Goal: Information Seeking & Learning: Check status

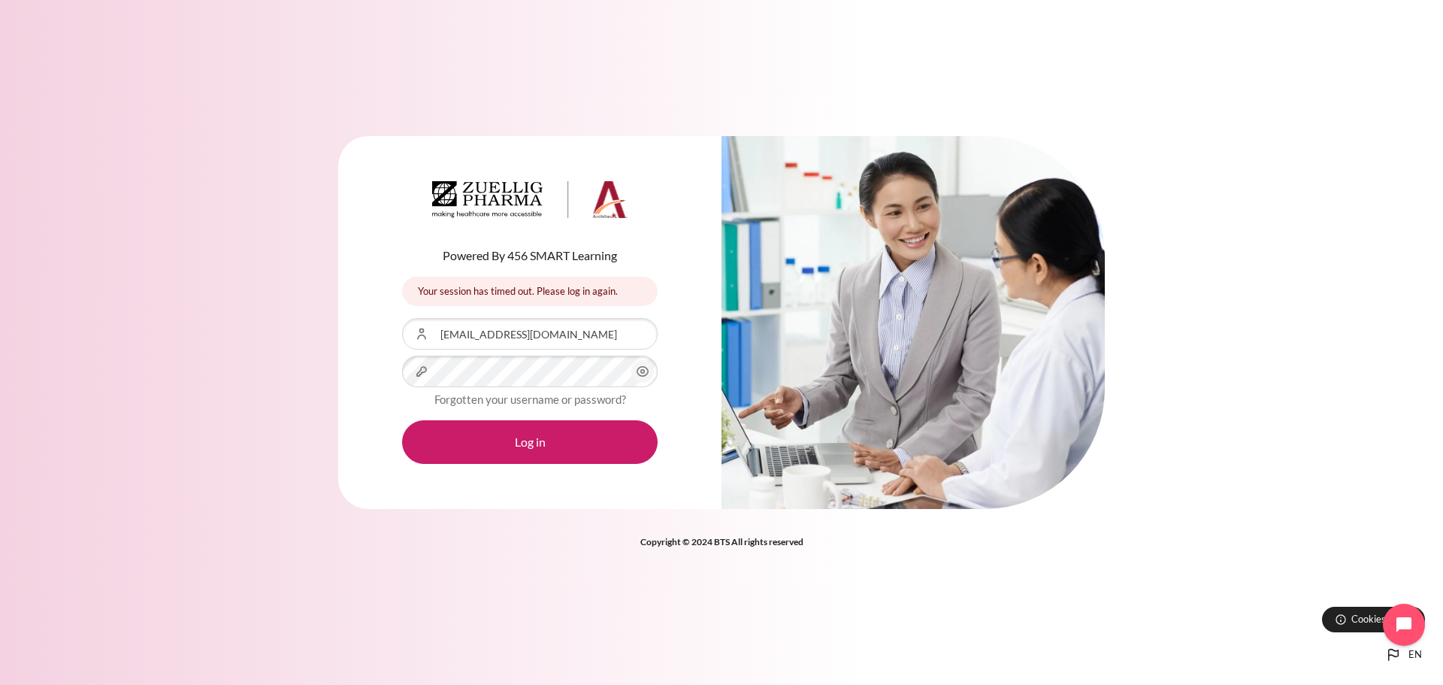
click at [646, 374] on icon "Content" at bounding box center [643, 371] width 18 height 18
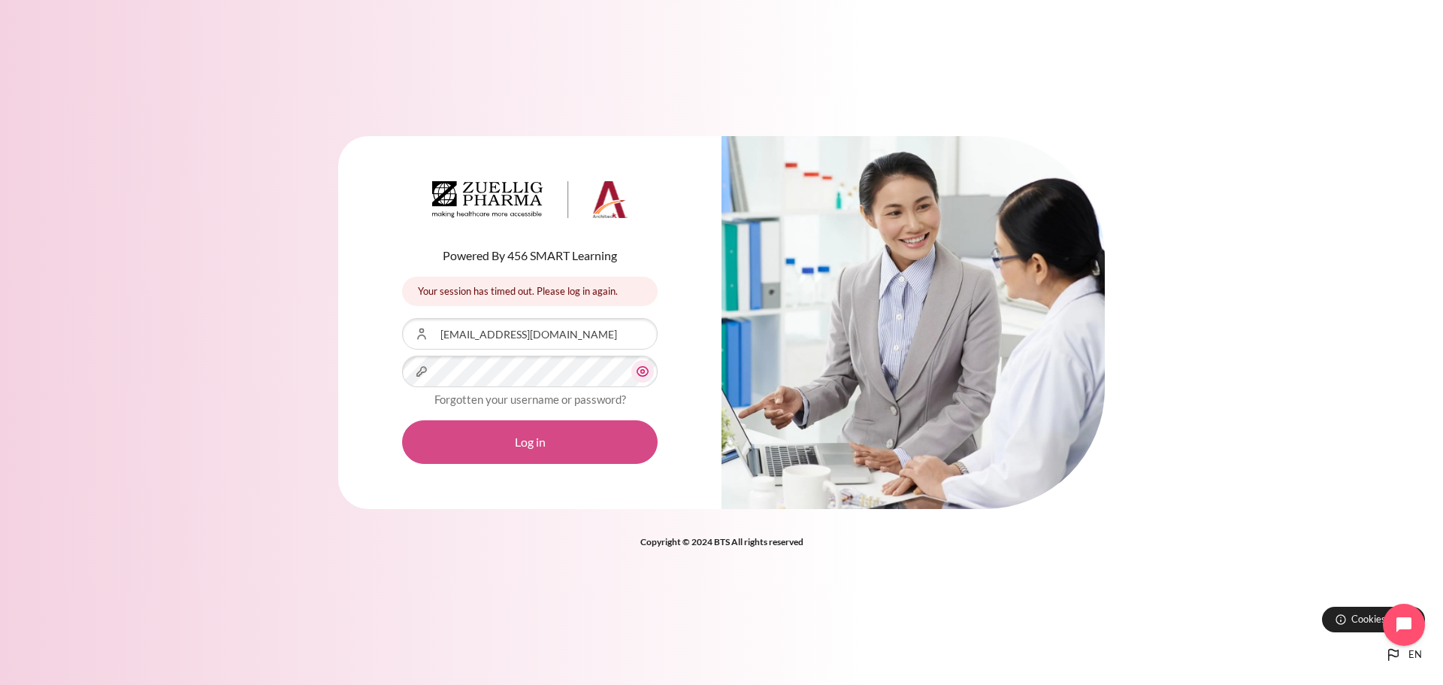
click at [555, 446] on button "Log in" at bounding box center [530, 442] width 256 height 44
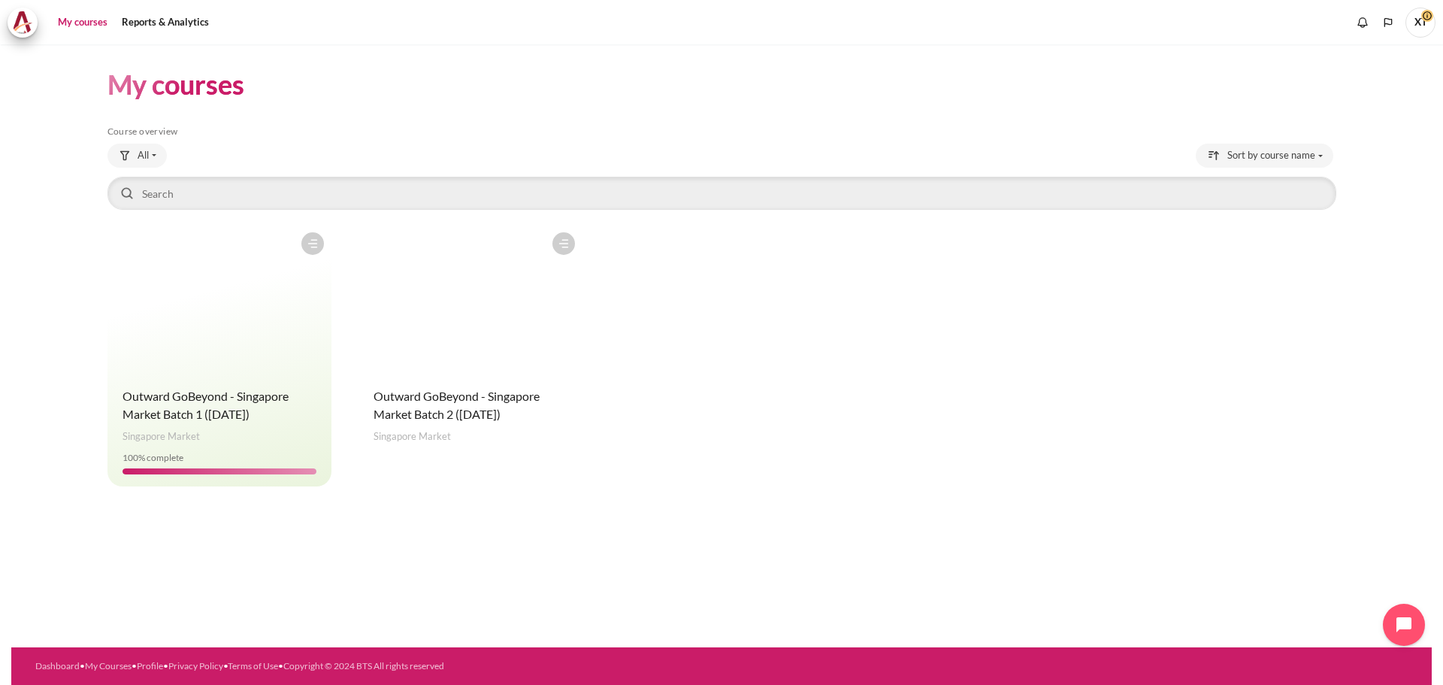
click at [451, 345] on figure "Content" at bounding box center [471, 300] width 224 height 150
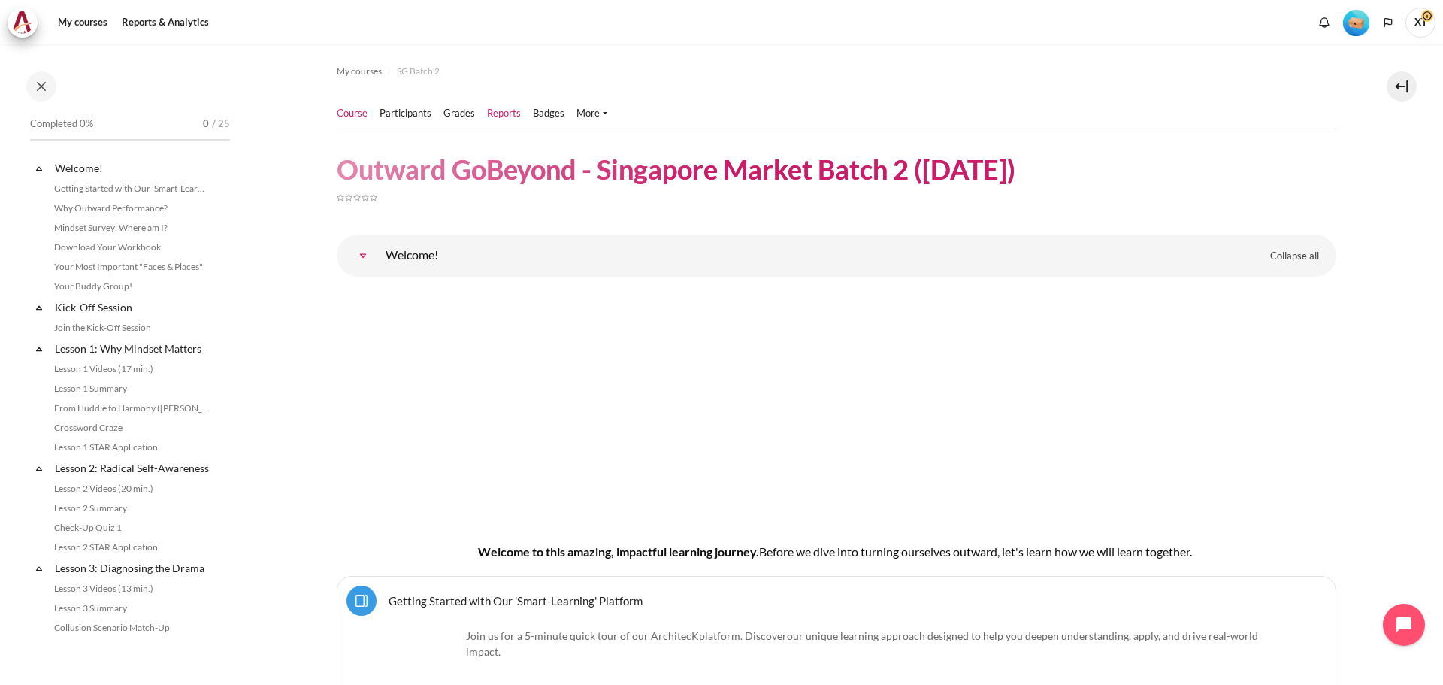
click at [503, 113] on link "Reports" at bounding box center [504, 113] width 34 height 15
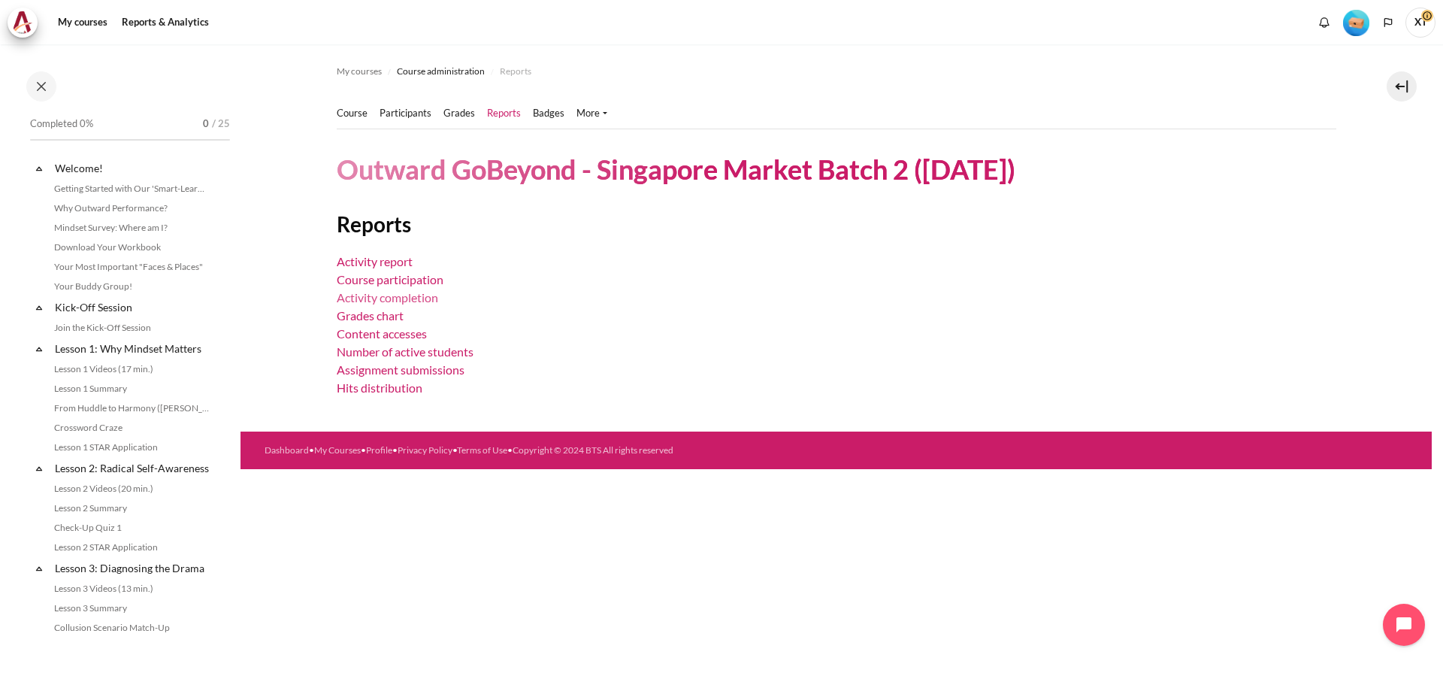
click at [392, 299] on link "Activity completion" at bounding box center [387, 297] width 101 height 14
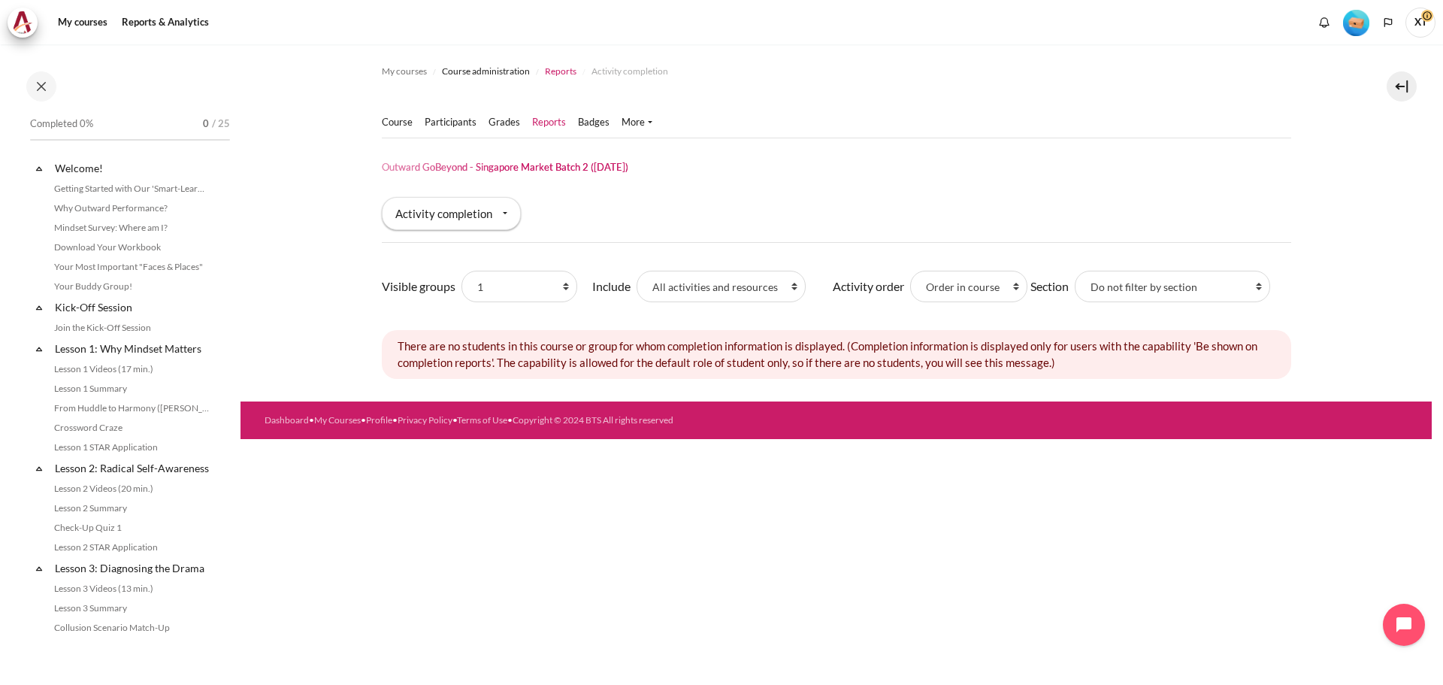
click at [555, 73] on span "Reports" at bounding box center [561, 72] width 32 height 14
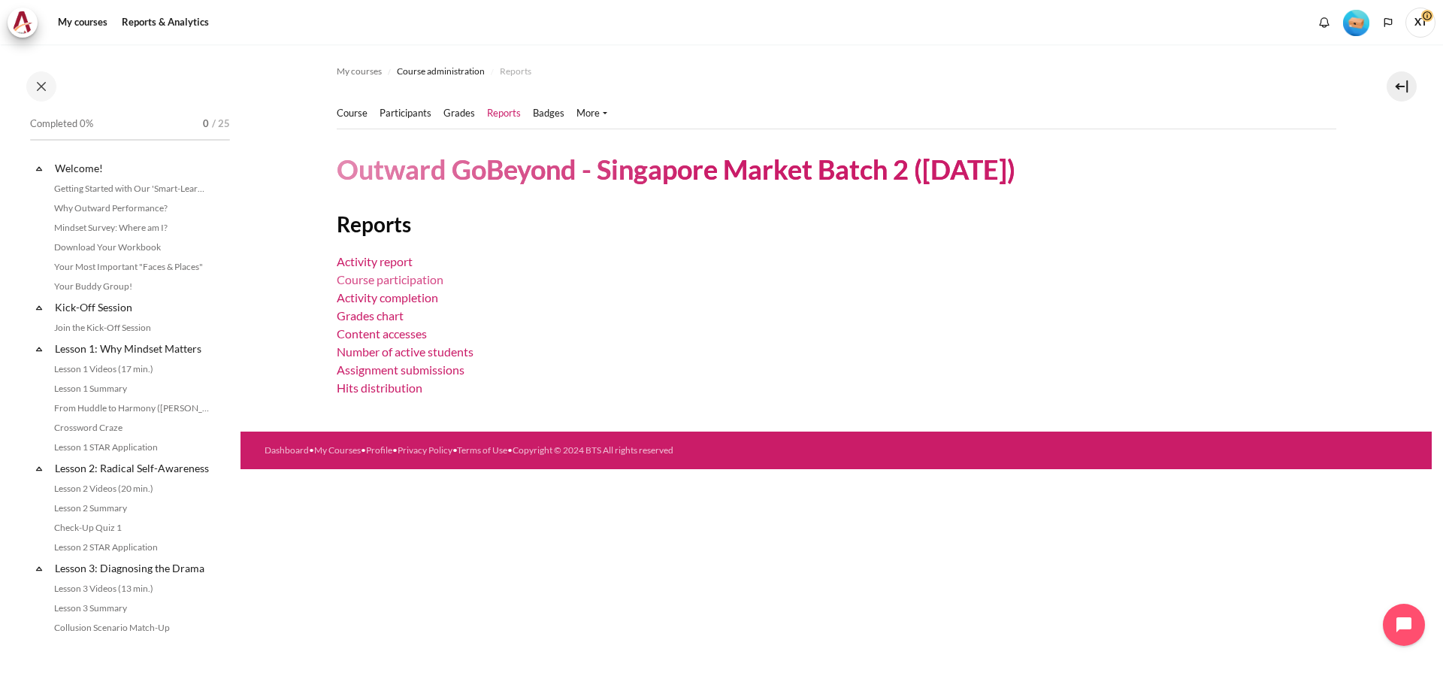
click at [390, 280] on link "Course participation" at bounding box center [390, 279] width 107 height 14
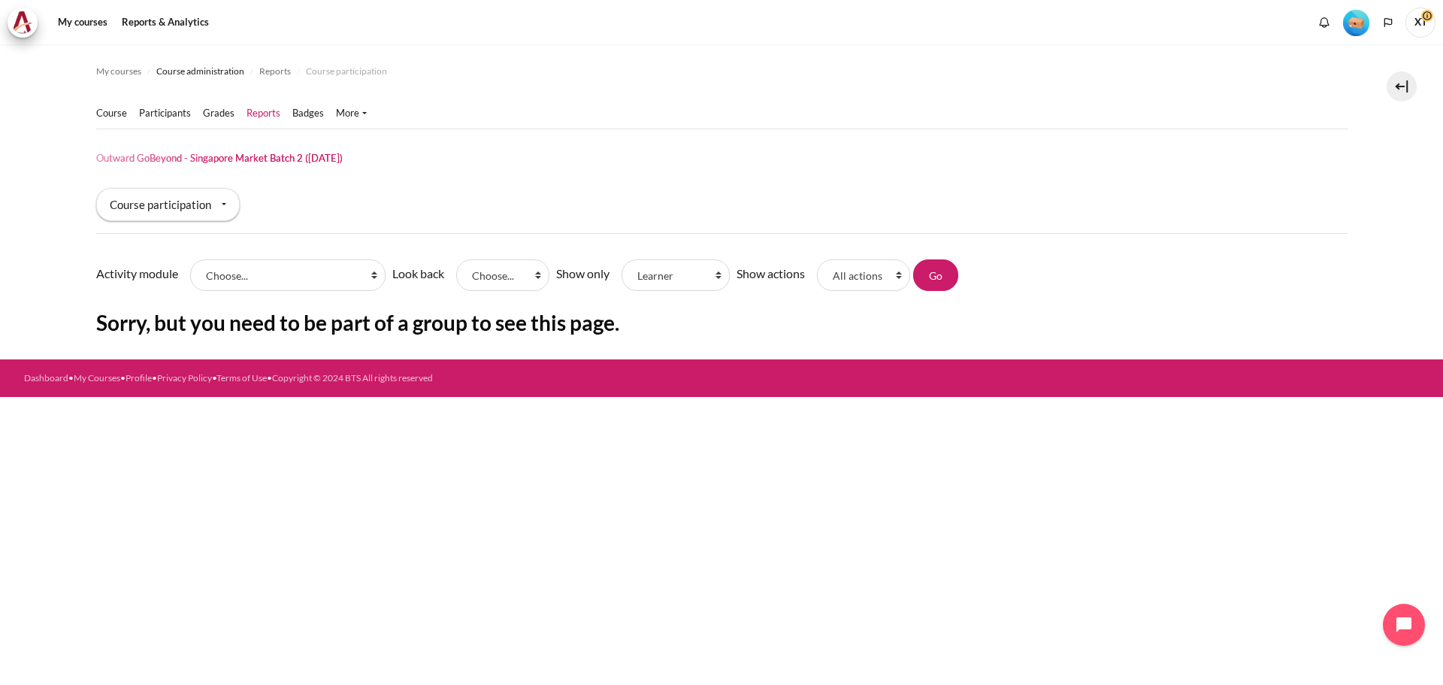
click at [251, 113] on link "Reports" at bounding box center [264, 113] width 34 height 15
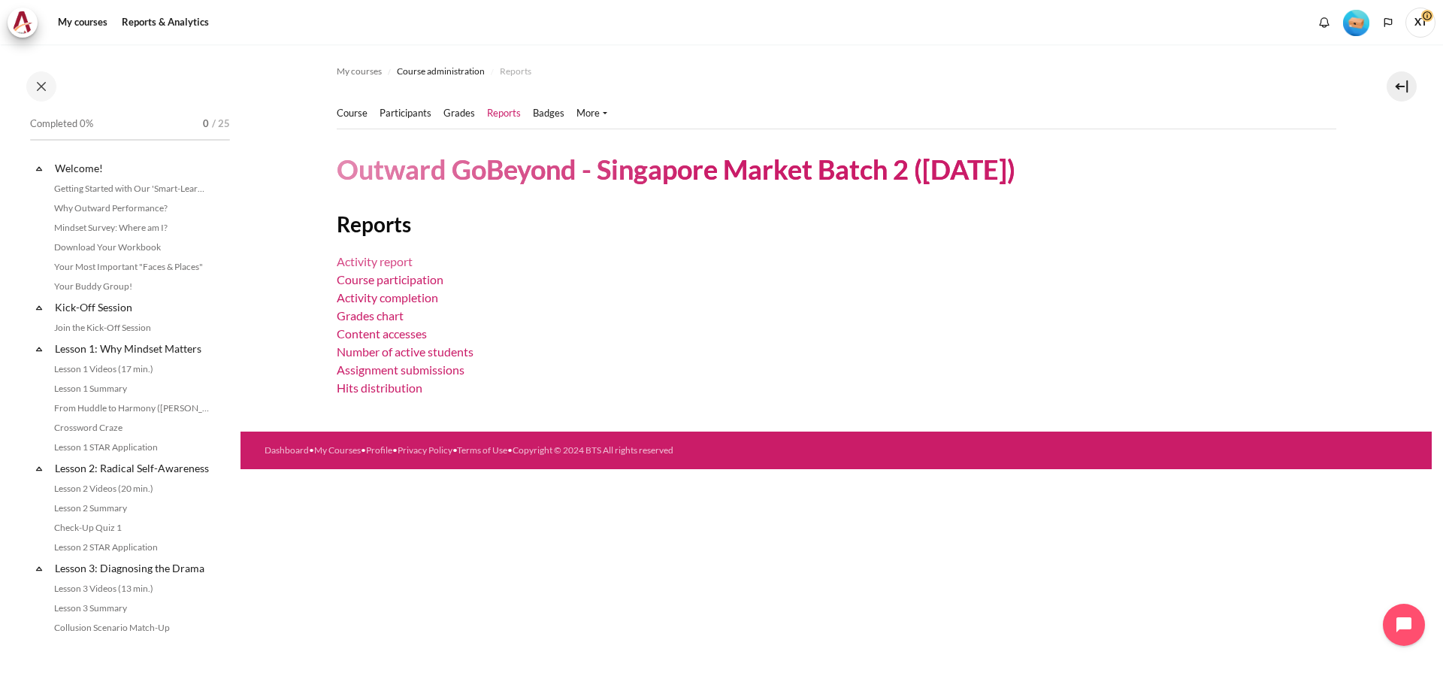
click at [369, 259] on link "Activity report" at bounding box center [375, 261] width 76 height 14
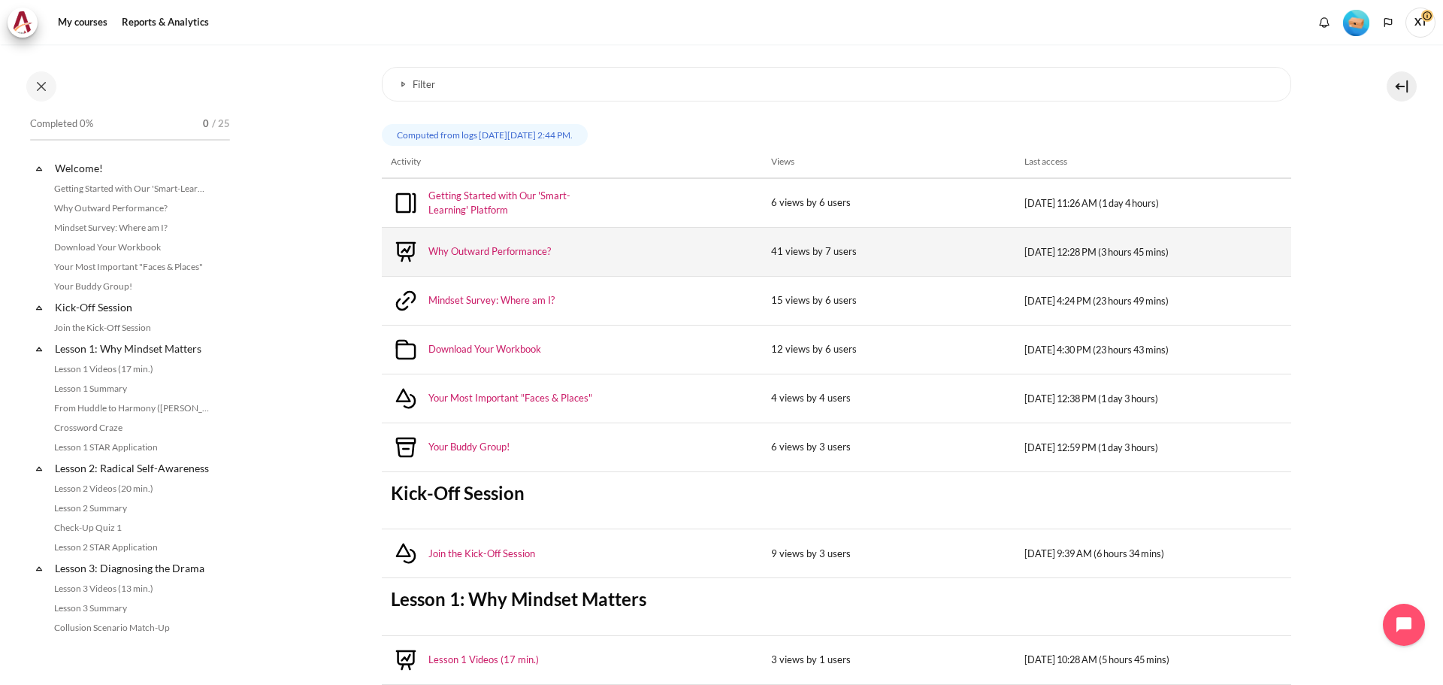
scroll to position [225, 0]
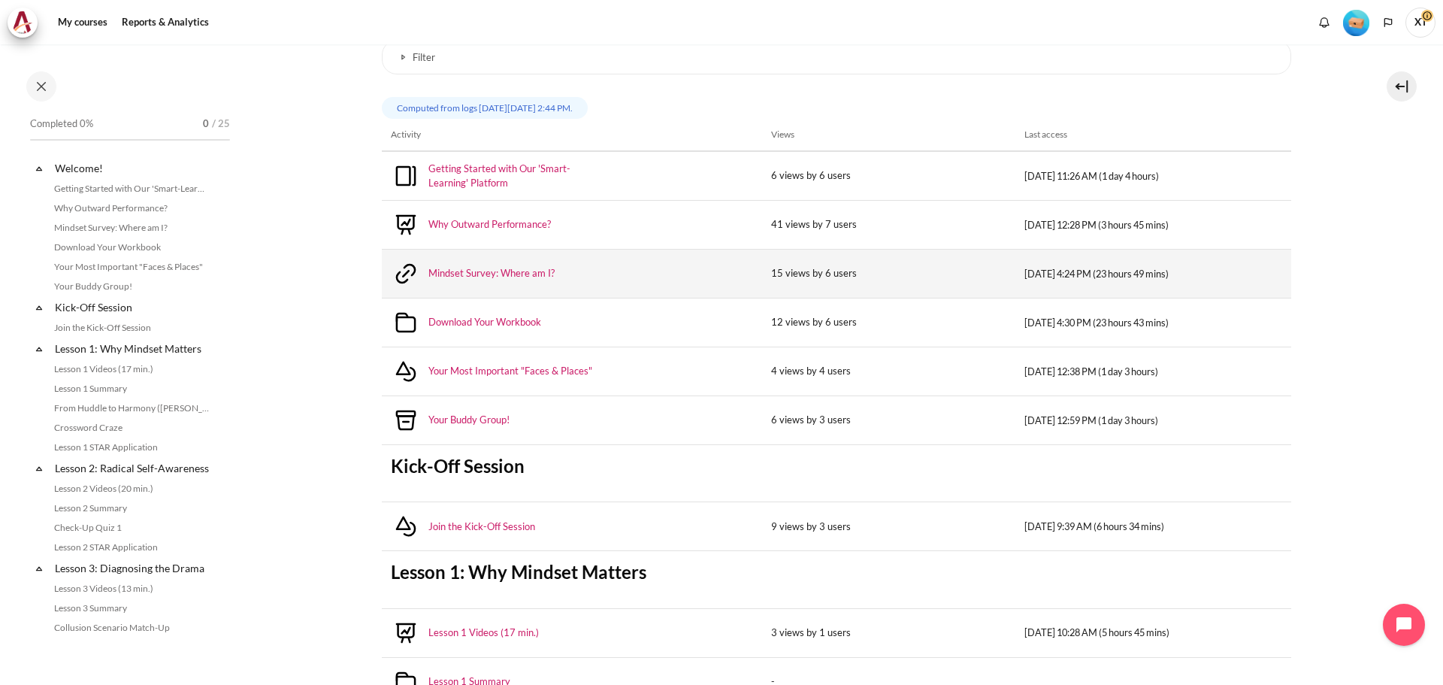
click at [907, 269] on td "15 views by 6 users" at bounding box center [889, 274] width 254 height 49
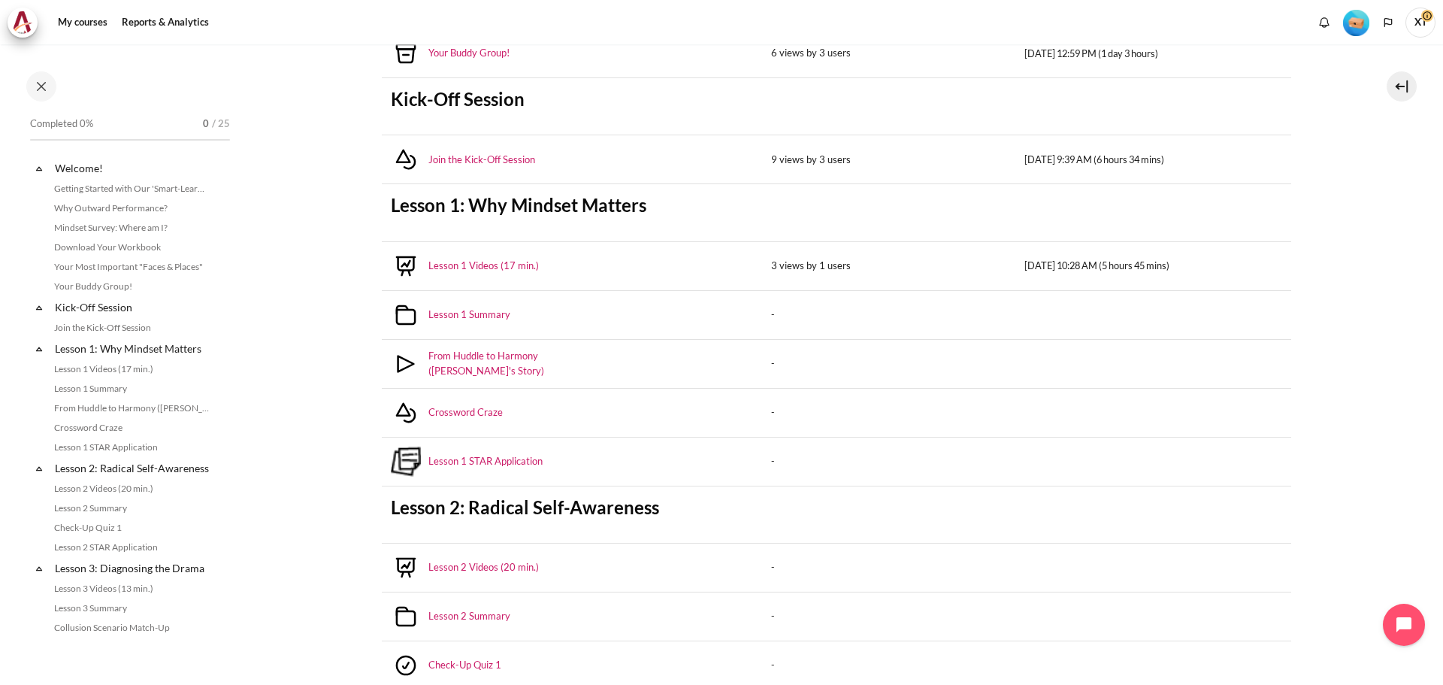
scroll to position [601, 0]
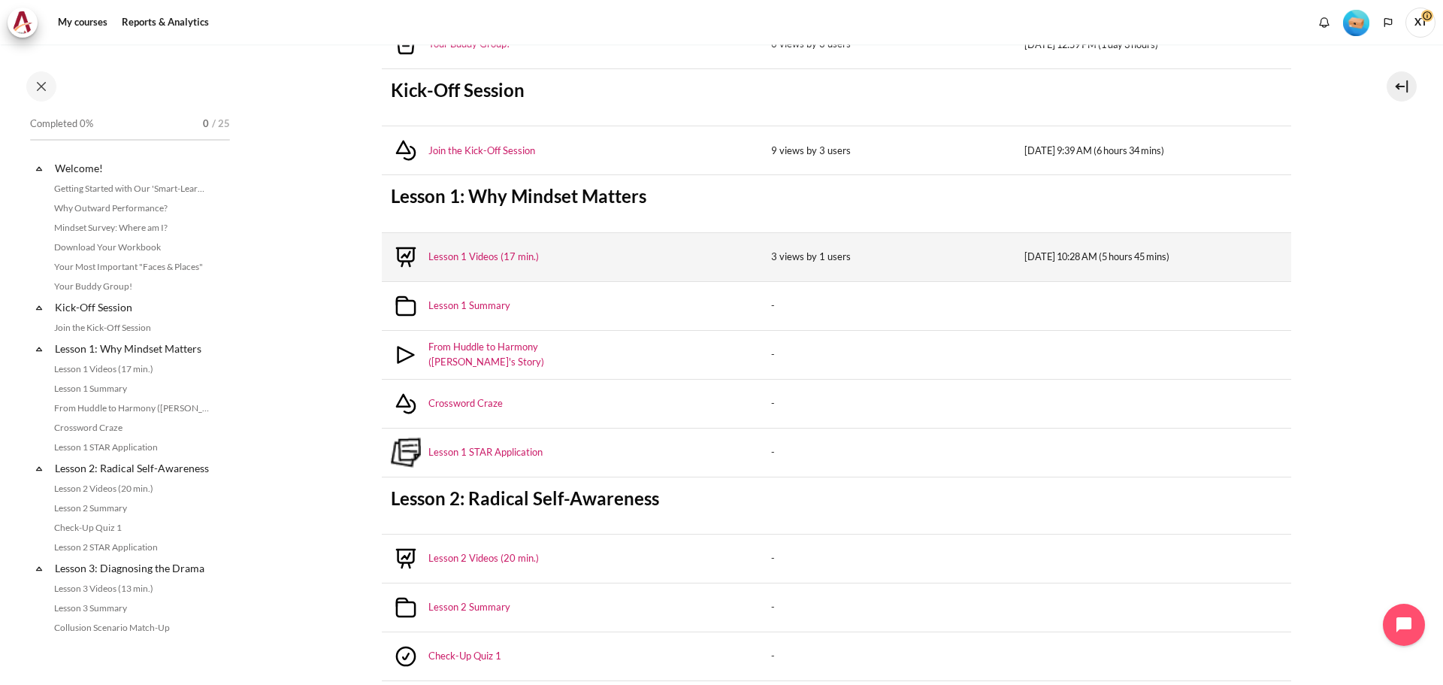
click at [767, 259] on td "3 views by 1 users" at bounding box center [889, 256] width 254 height 49
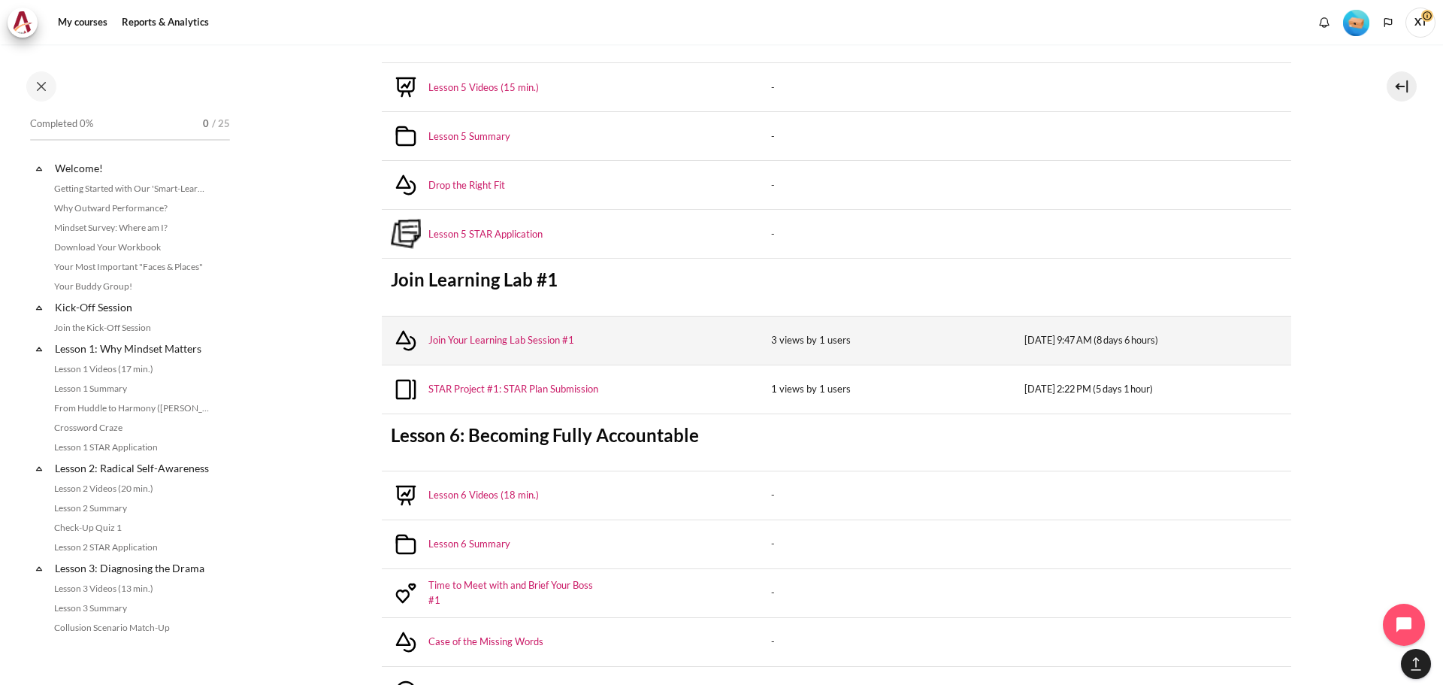
scroll to position [1954, 0]
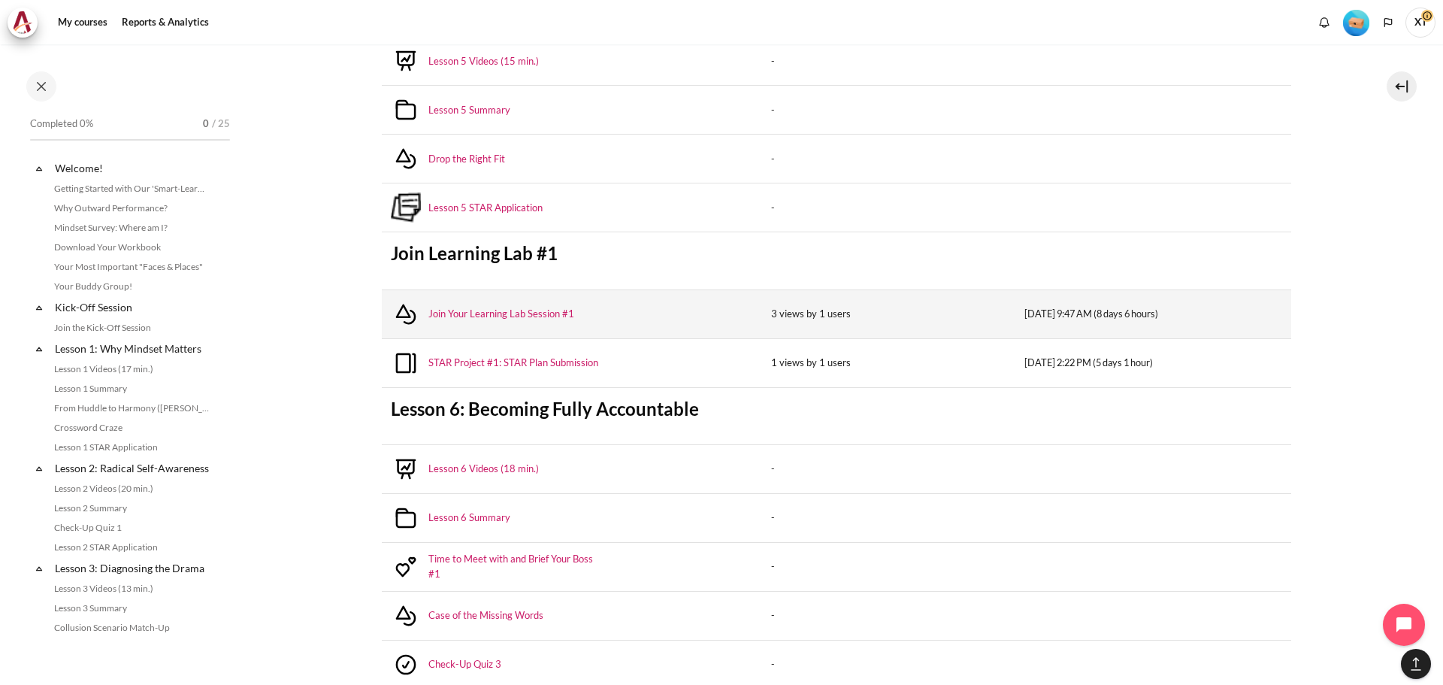
click at [1015, 311] on td "Monday, 15 September 2025, 9:47 AM (8 days 6 hours)" at bounding box center [1152, 313] width 275 height 49
click at [762, 309] on td "3 views by 1 users" at bounding box center [889, 313] width 254 height 49
click at [630, 313] on tr "Join Your Learning Lab Session #1 3 views by 1 users Monday, 15 September 2025,…" at bounding box center [836, 313] width 909 height 49
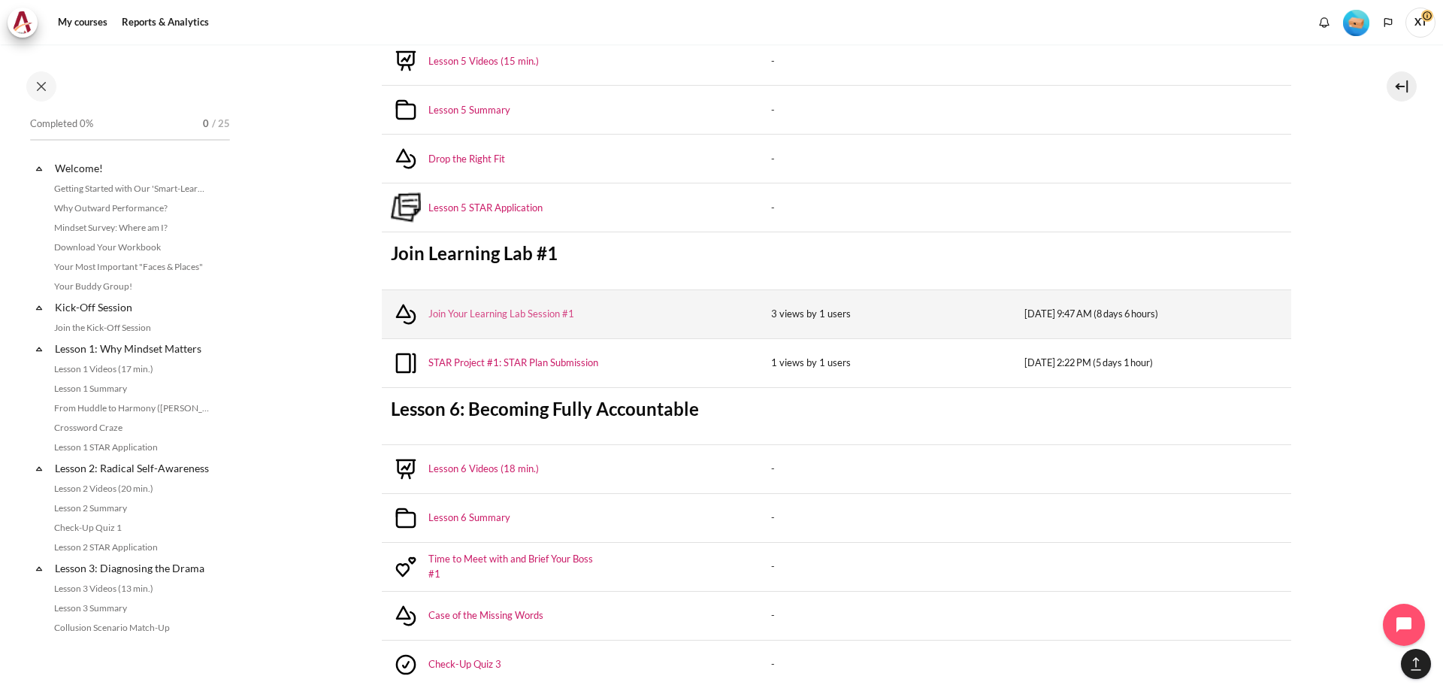
click at [534, 319] on link "Join Your Learning Lab Session #1" at bounding box center [501, 314] width 146 height 15
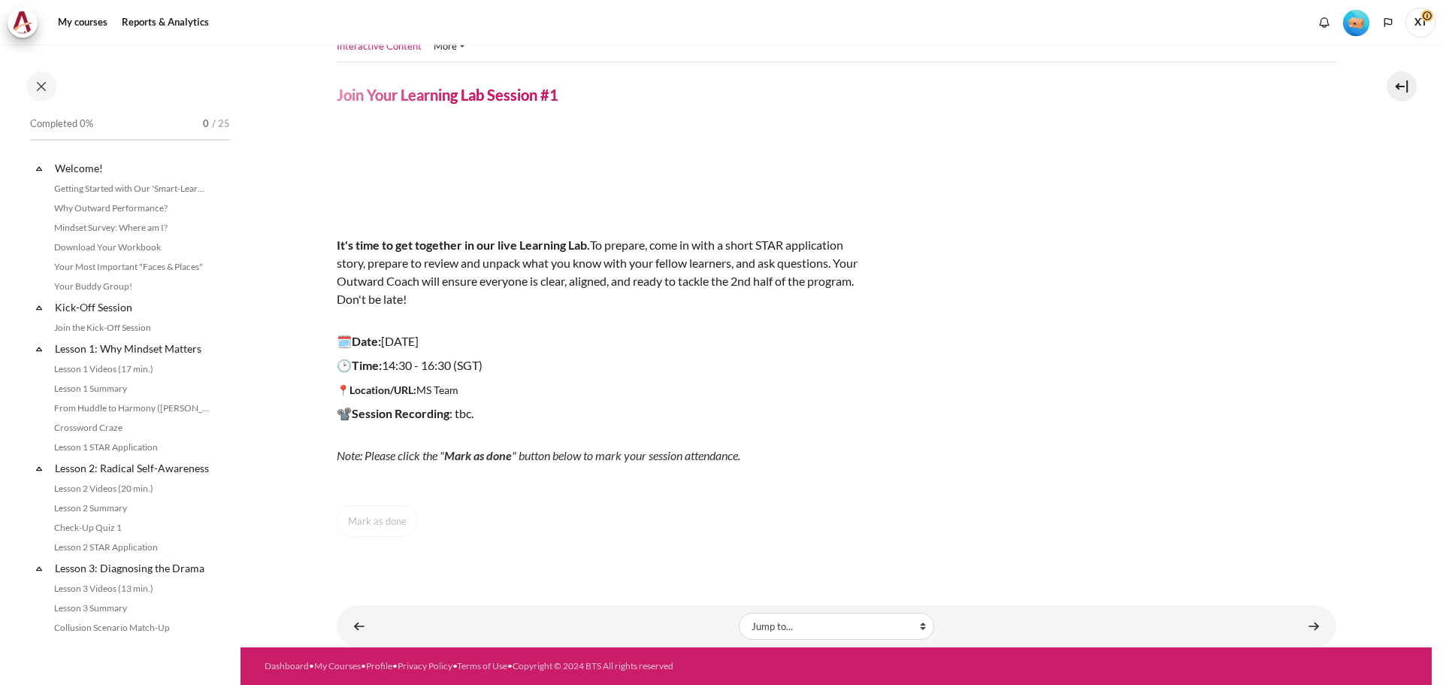
scroll to position [581, 0]
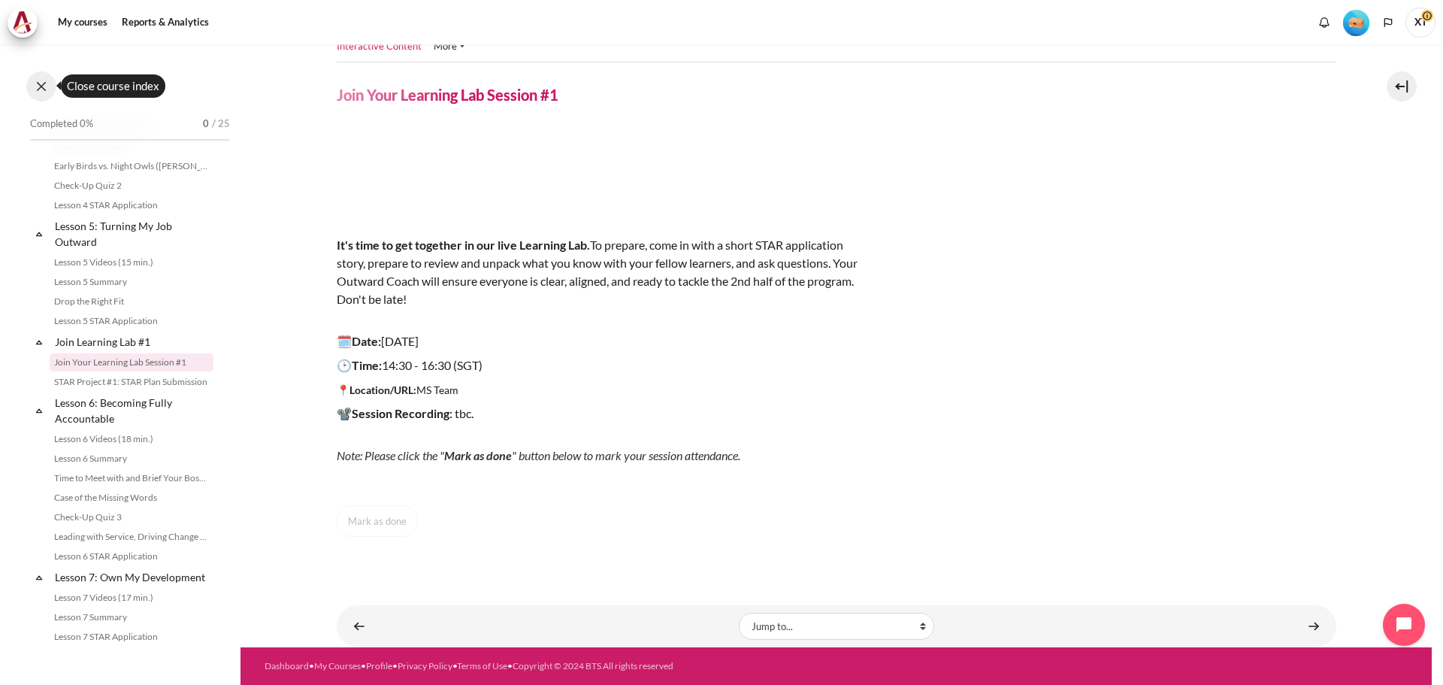
click at [43, 83] on button at bounding box center [41, 86] width 30 height 30
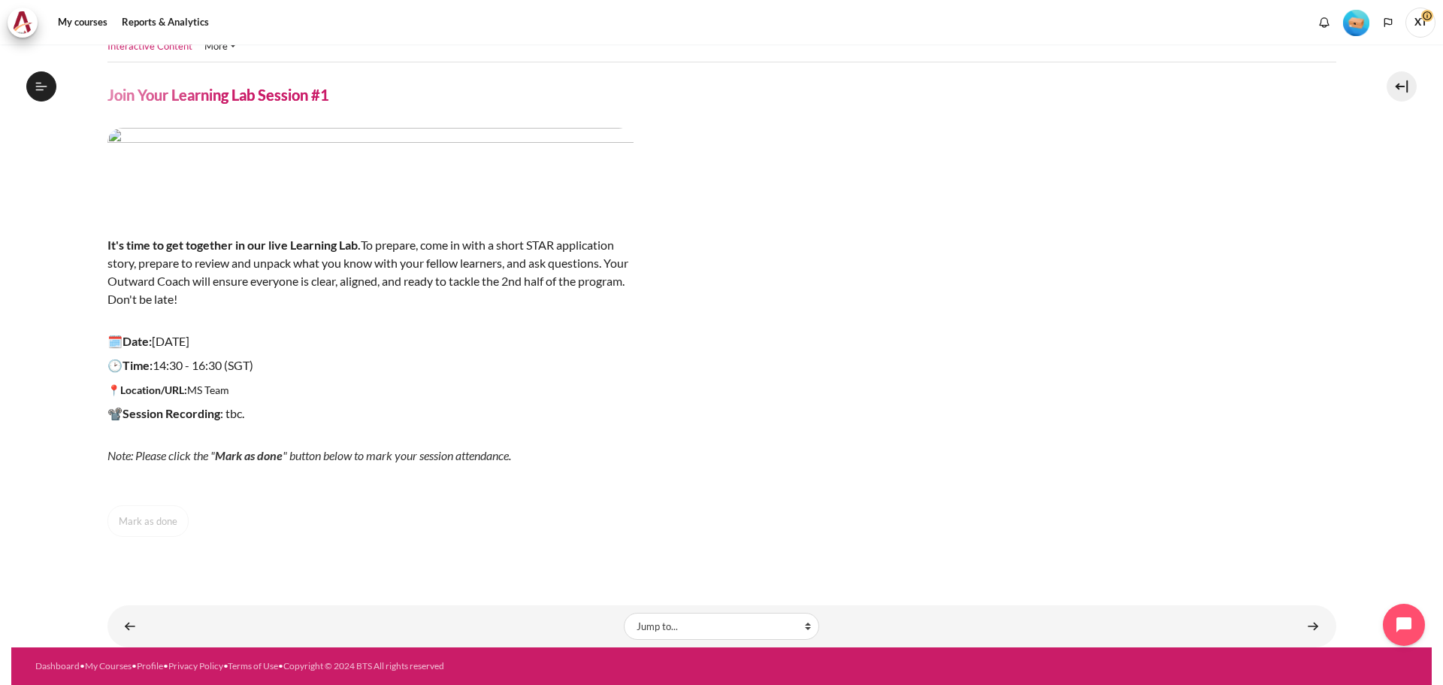
scroll to position [0, 0]
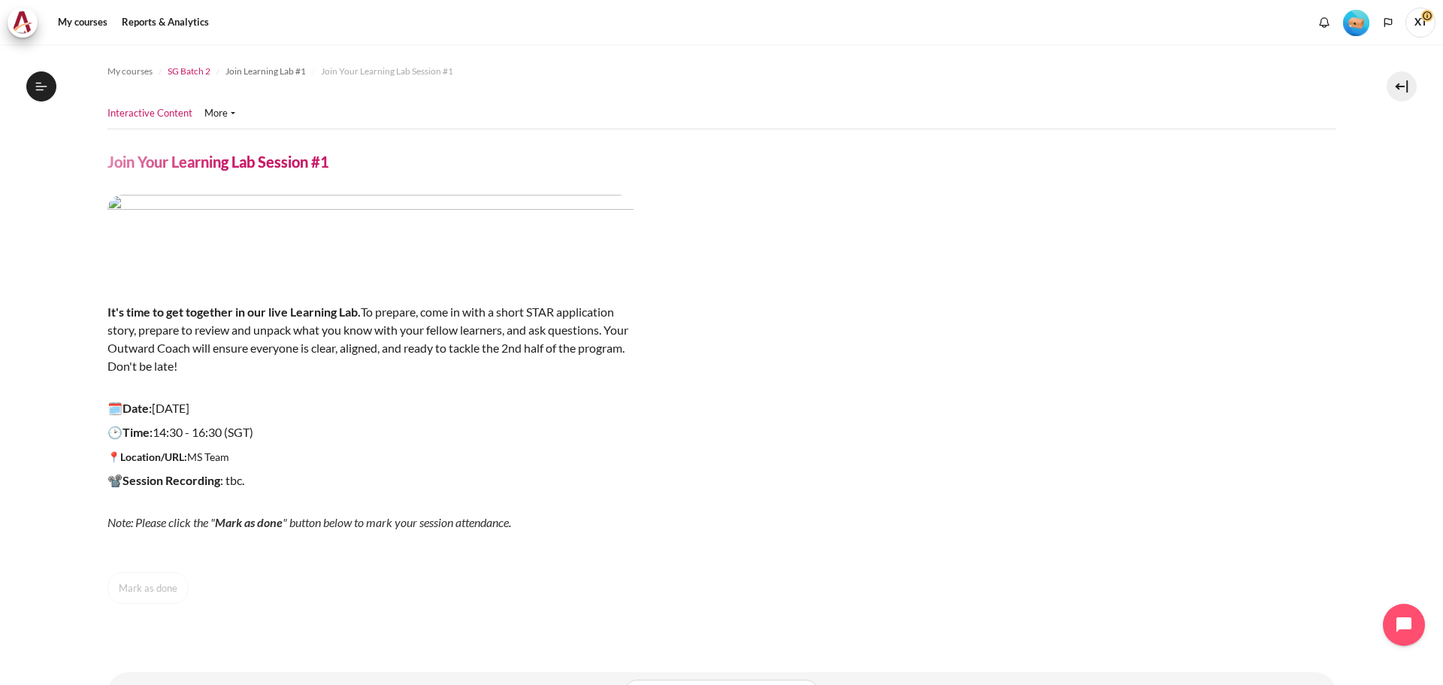
click at [203, 67] on span "SG Batch 2" at bounding box center [189, 72] width 43 height 14
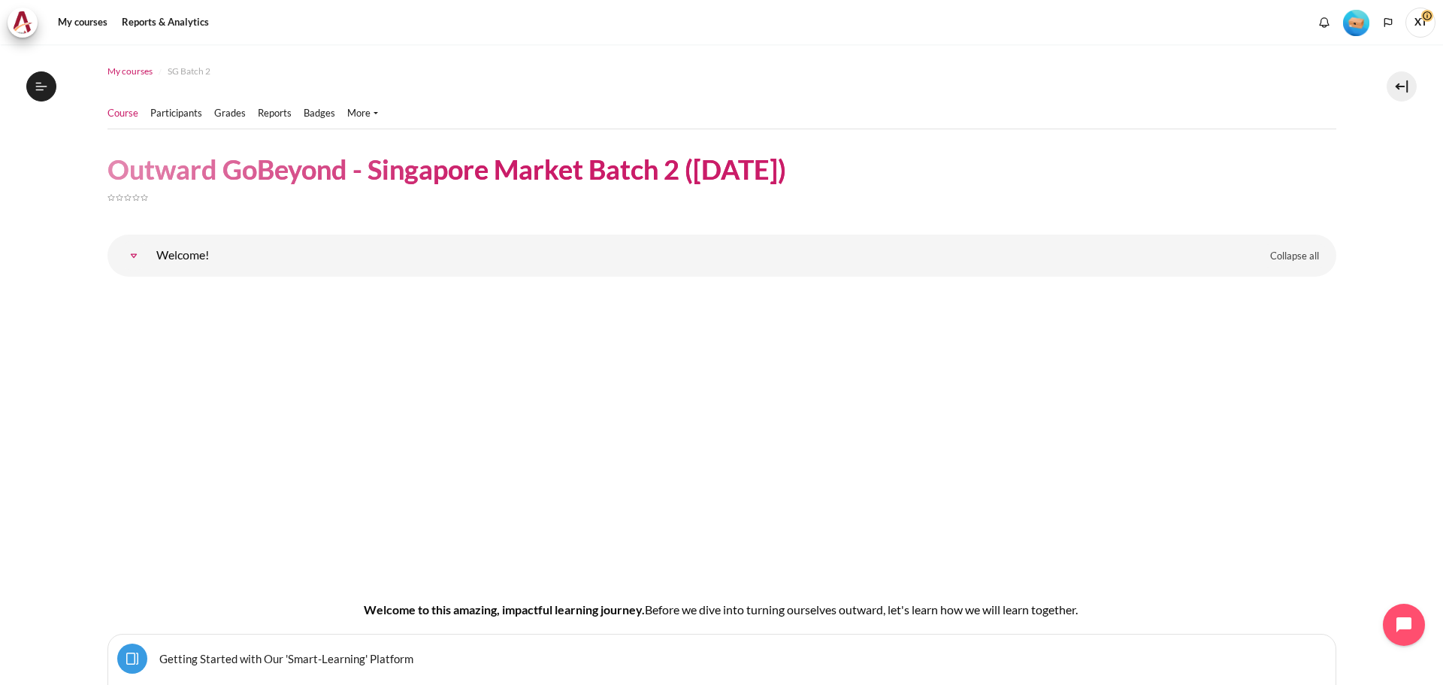
click at [141, 69] on span "My courses" at bounding box center [129, 72] width 45 height 14
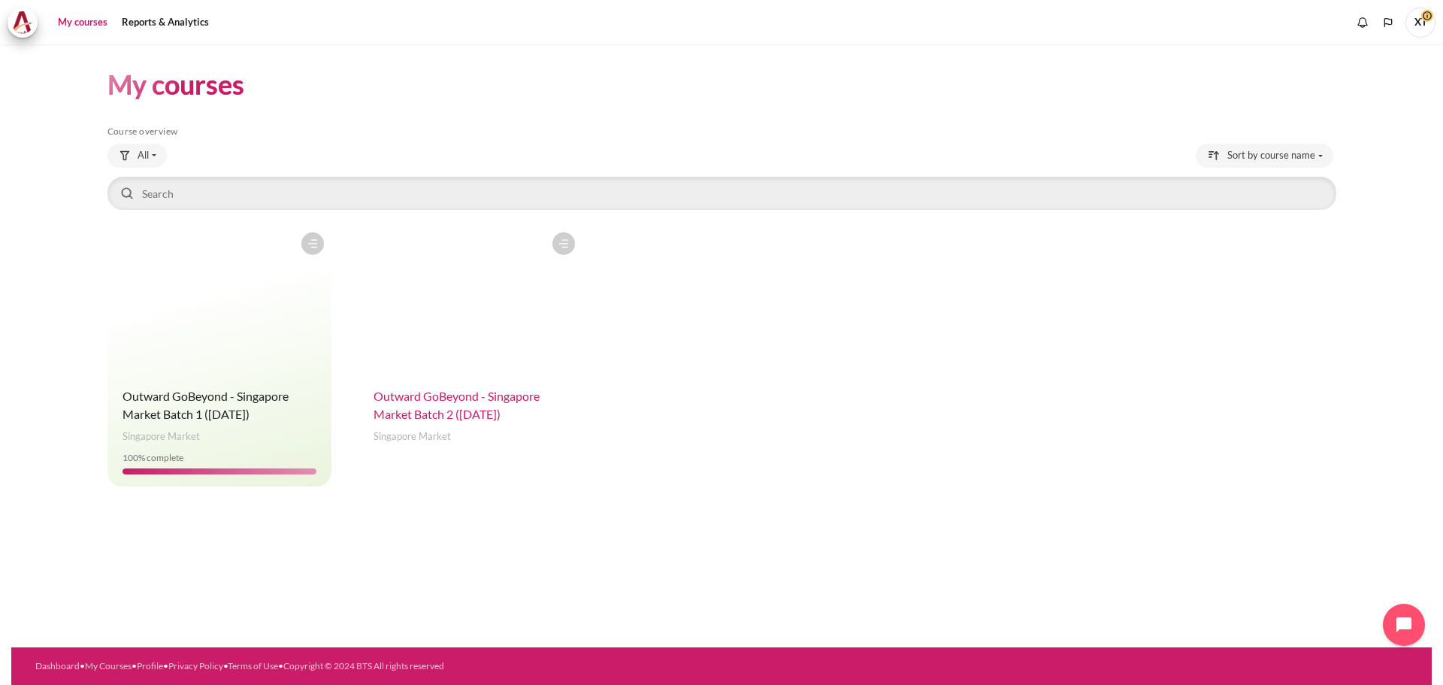
click at [429, 407] on span "Outward GoBeyond - Singapore Market Batch 2 ([DATE])" at bounding box center [457, 405] width 166 height 32
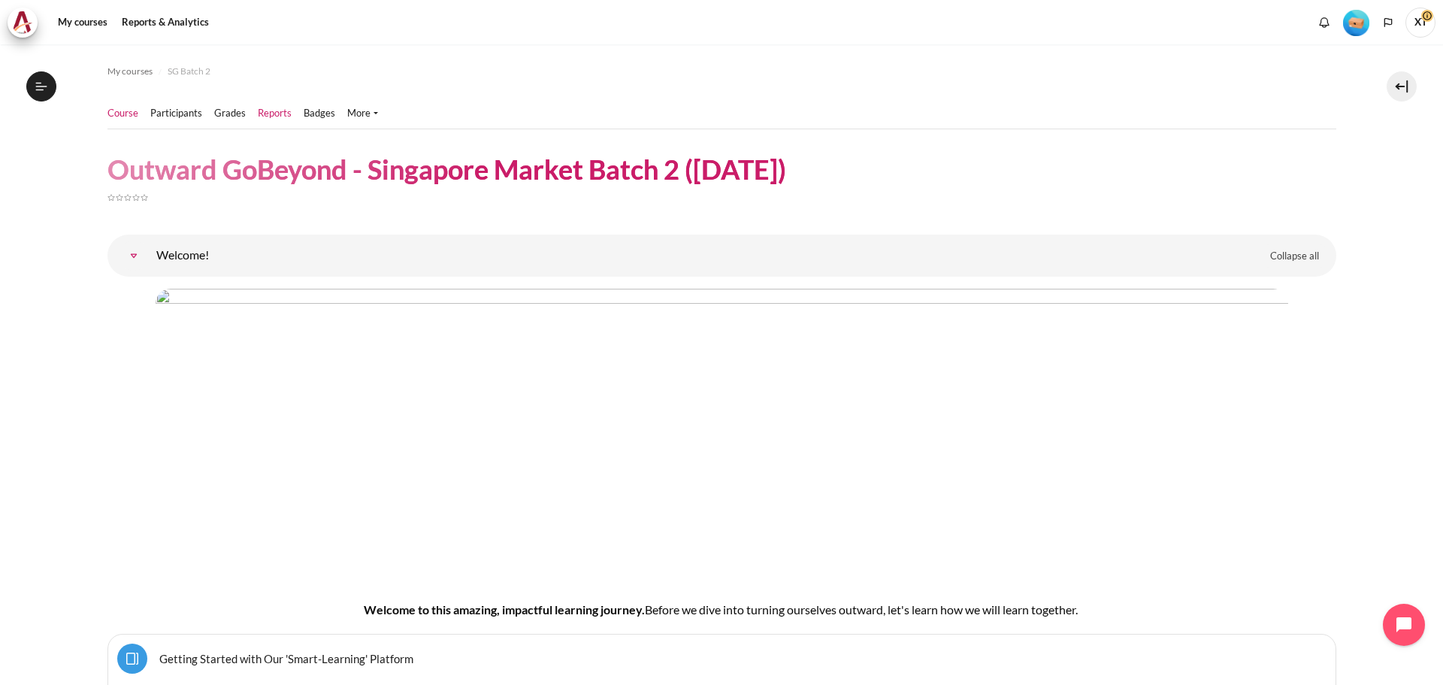
click at [266, 111] on link "Reports" at bounding box center [275, 113] width 34 height 15
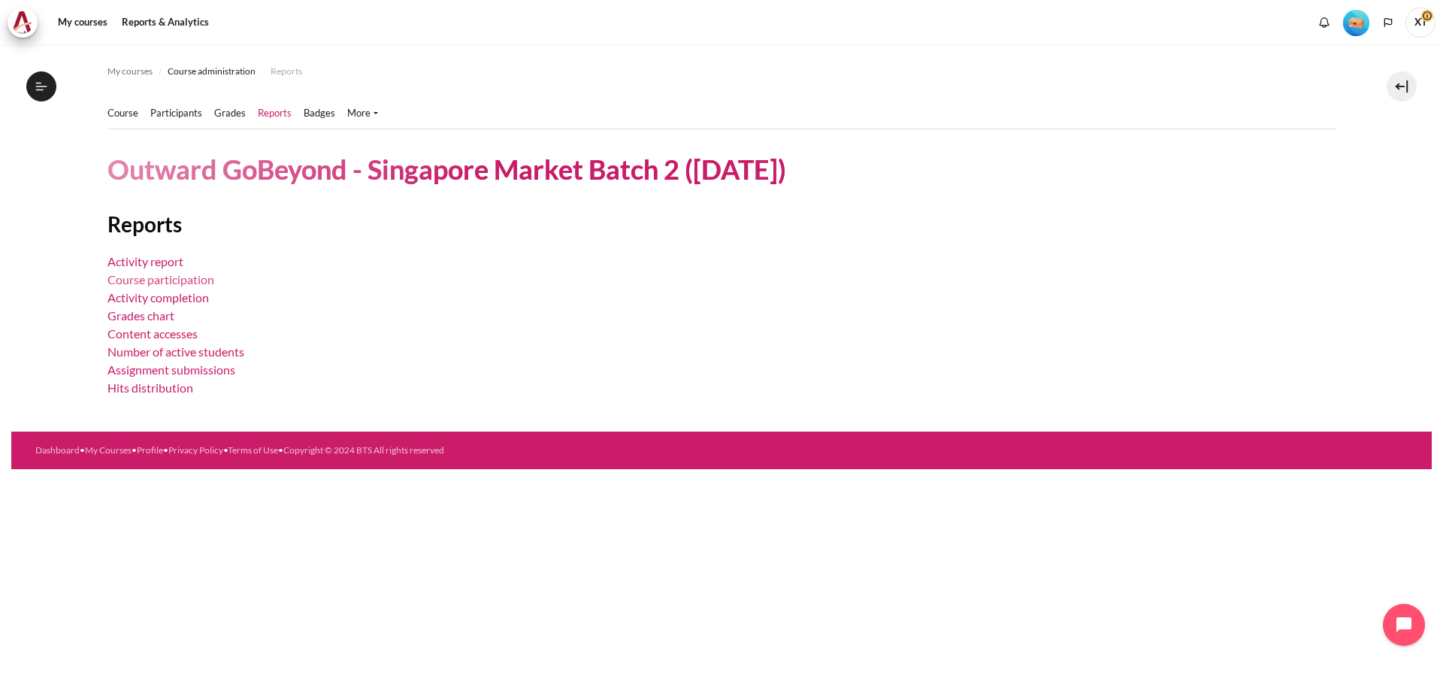
click at [180, 275] on link "Course participation" at bounding box center [160, 279] width 107 height 14
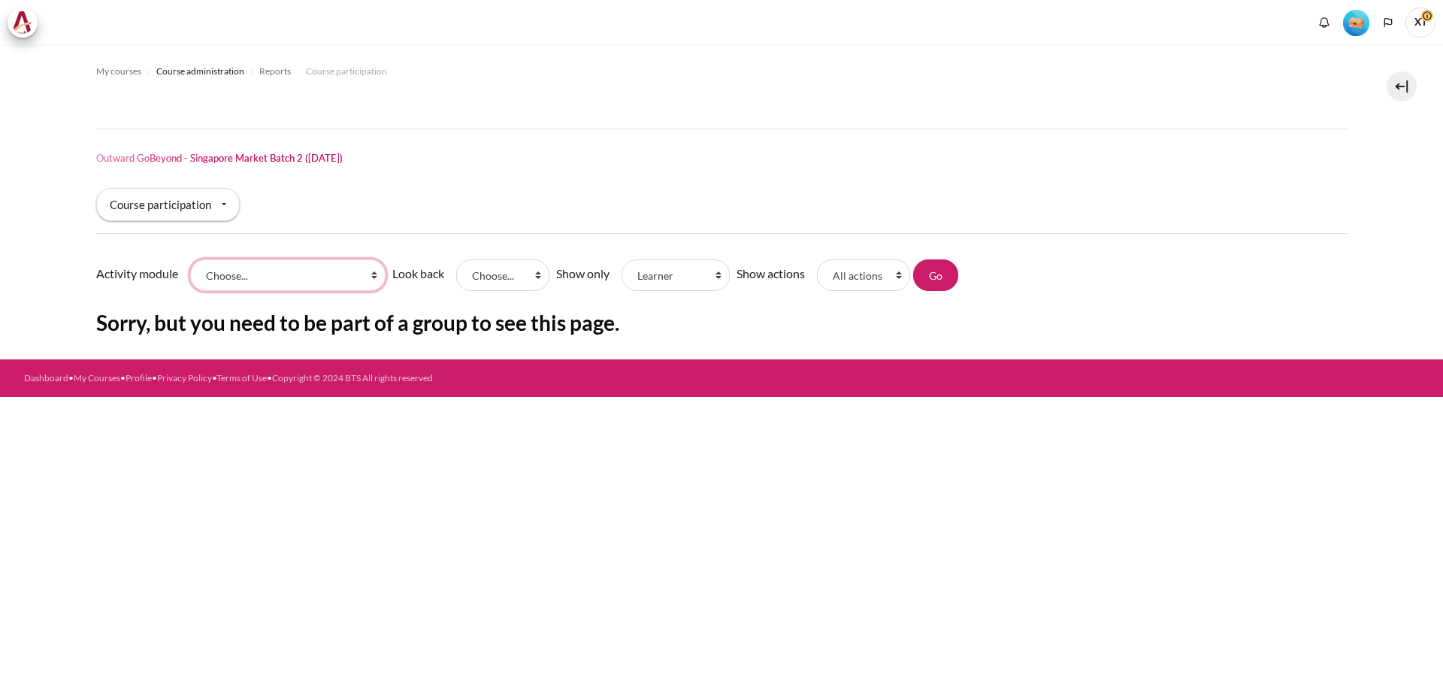
click at [288, 277] on select "Choose... STAR Impact Story Video Submission Level 1 Certificate Level 2 Certif…" at bounding box center [287, 275] width 195 height 32
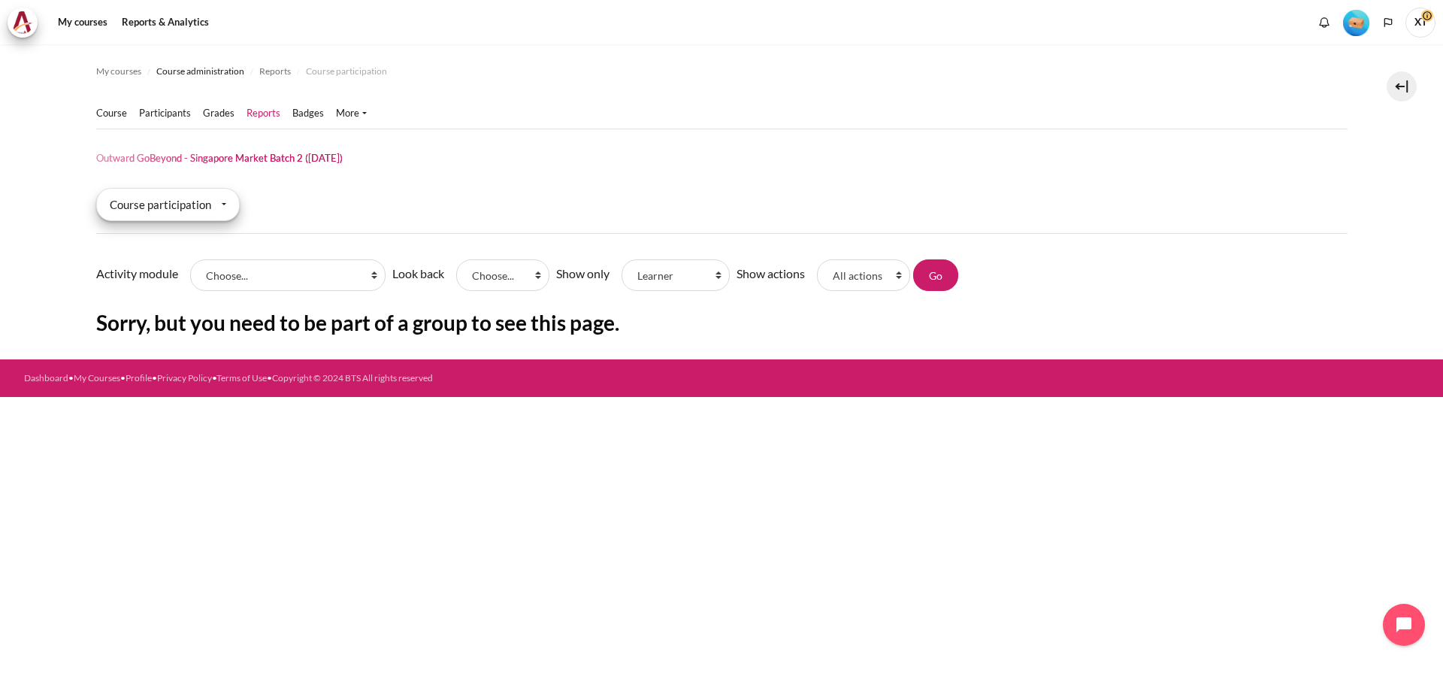
click at [206, 204] on div "Course participation" at bounding box center [168, 204] width 144 height 33
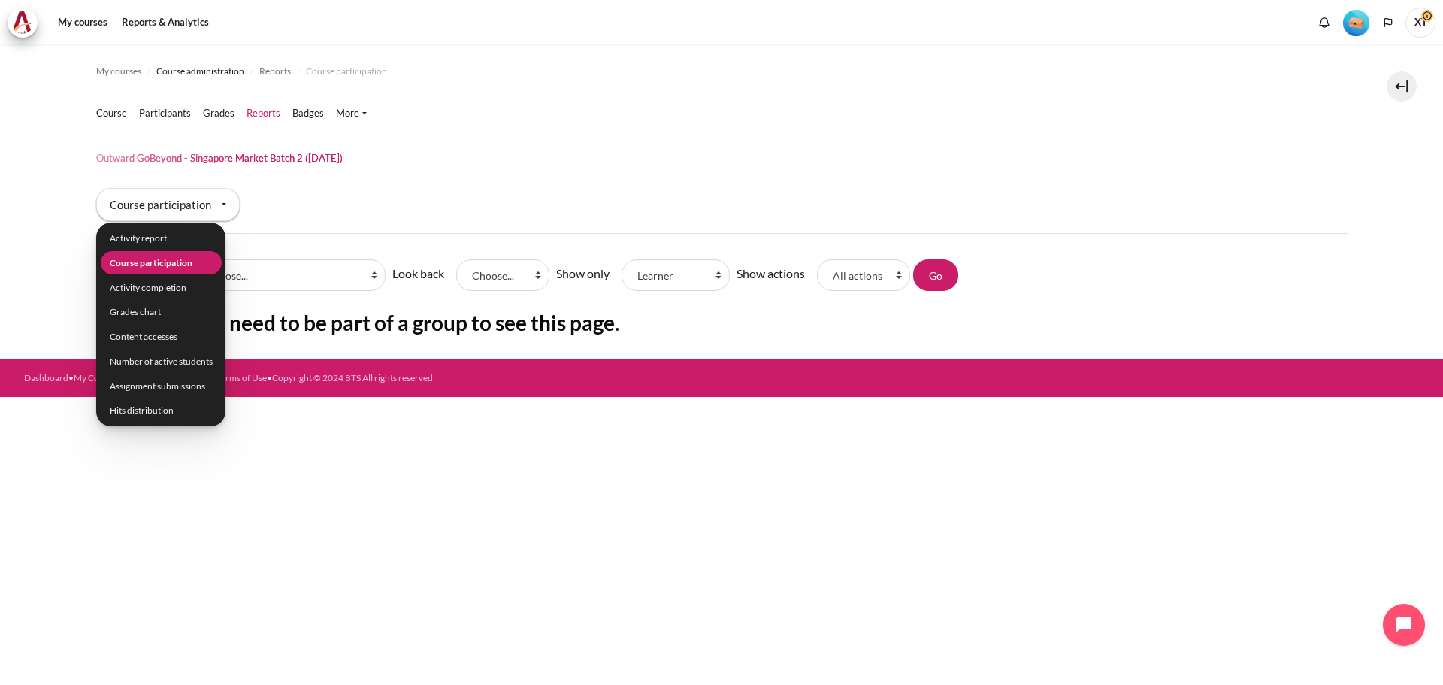
click at [313, 199] on div "Report type Course participation Activity report Course participation Activity …" at bounding box center [721, 210] width 1251 height 45
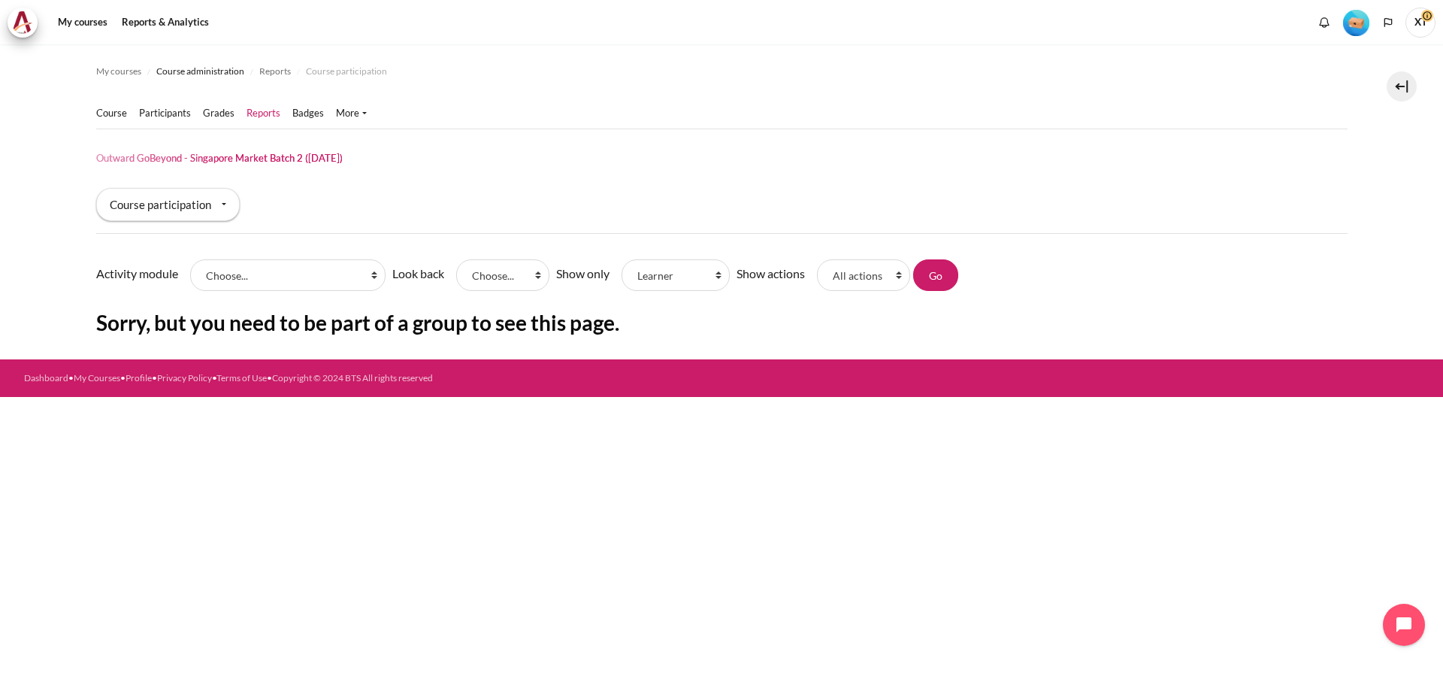
click at [254, 111] on link "Reports" at bounding box center [264, 113] width 34 height 15
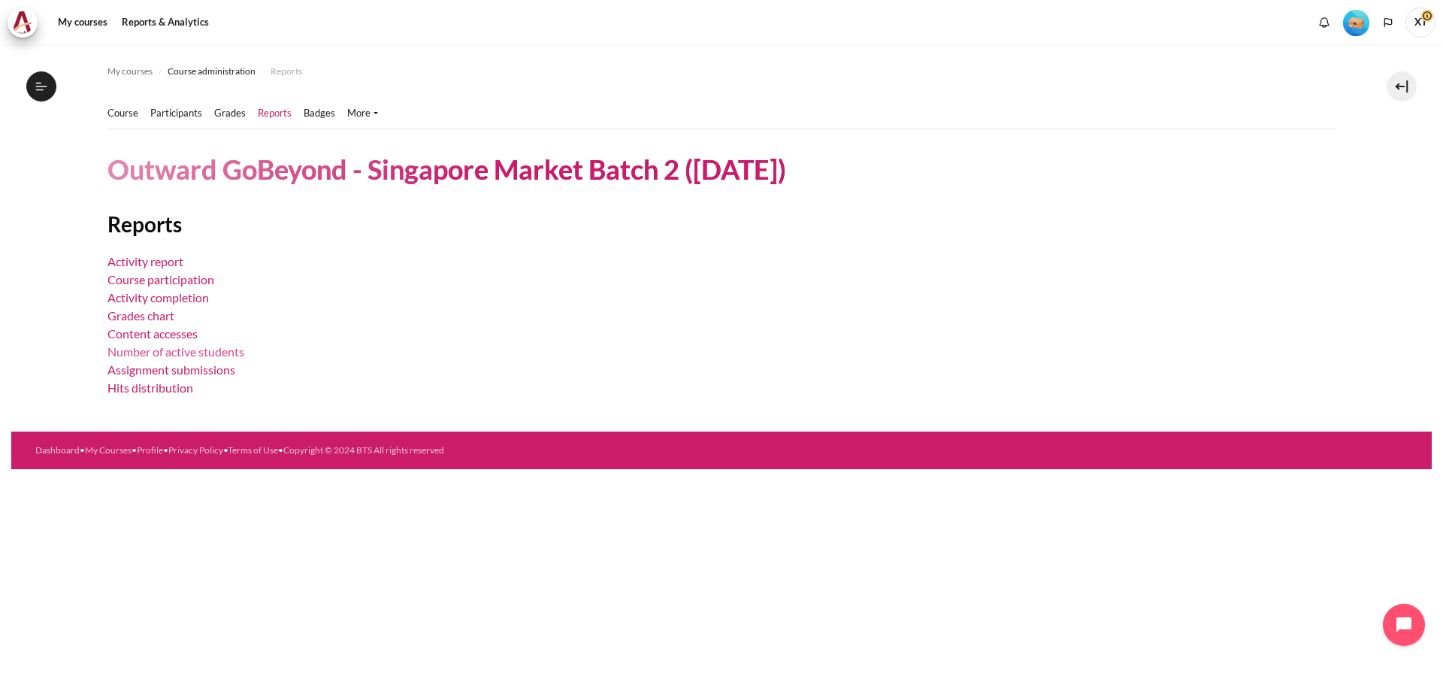
click at [190, 354] on link "Number of active students" at bounding box center [175, 351] width 137 height 14
click at [156, 280] on link "Course participation" at bounding box center [160, 279] width 107 height 14
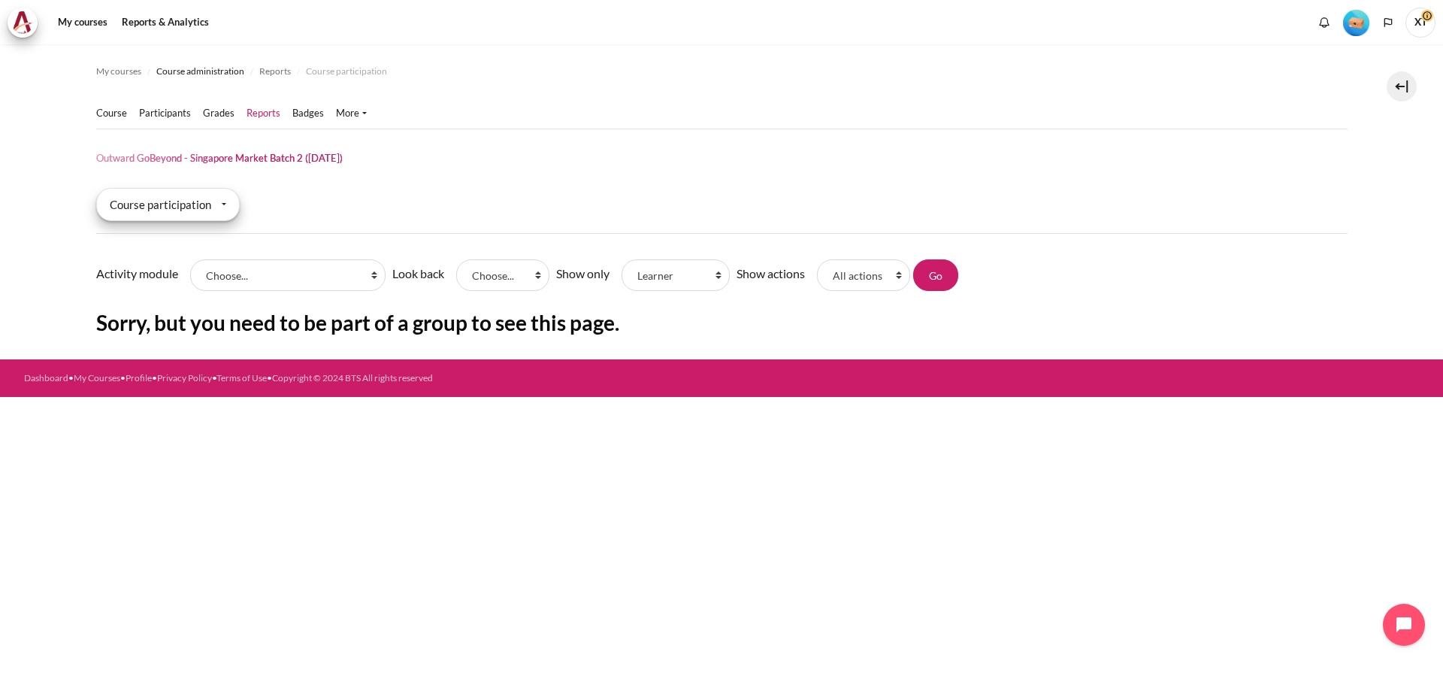
click at [201, 210] on div "Course participation" at bounding box center [168, 204] width 144 height 33
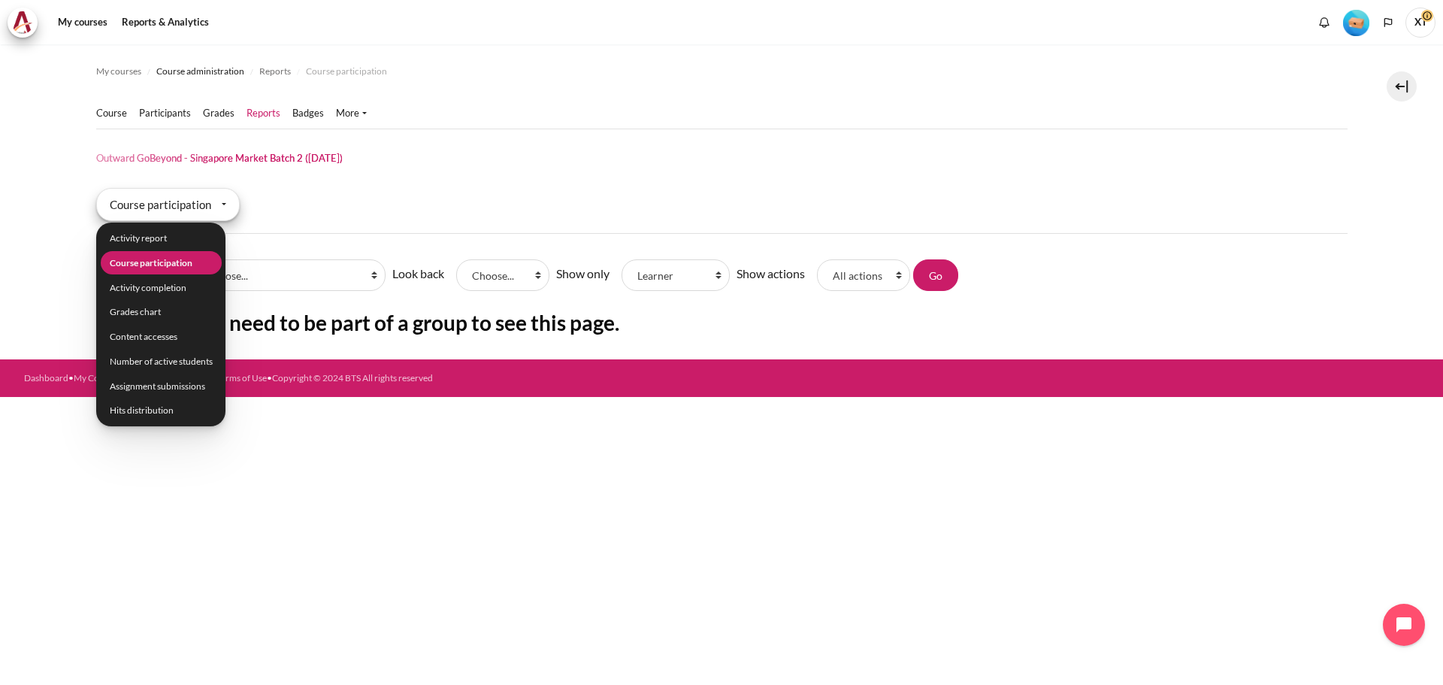
click at [201, 210] on div "Course participation" at bounding box center [168, 204] width 144 height 33
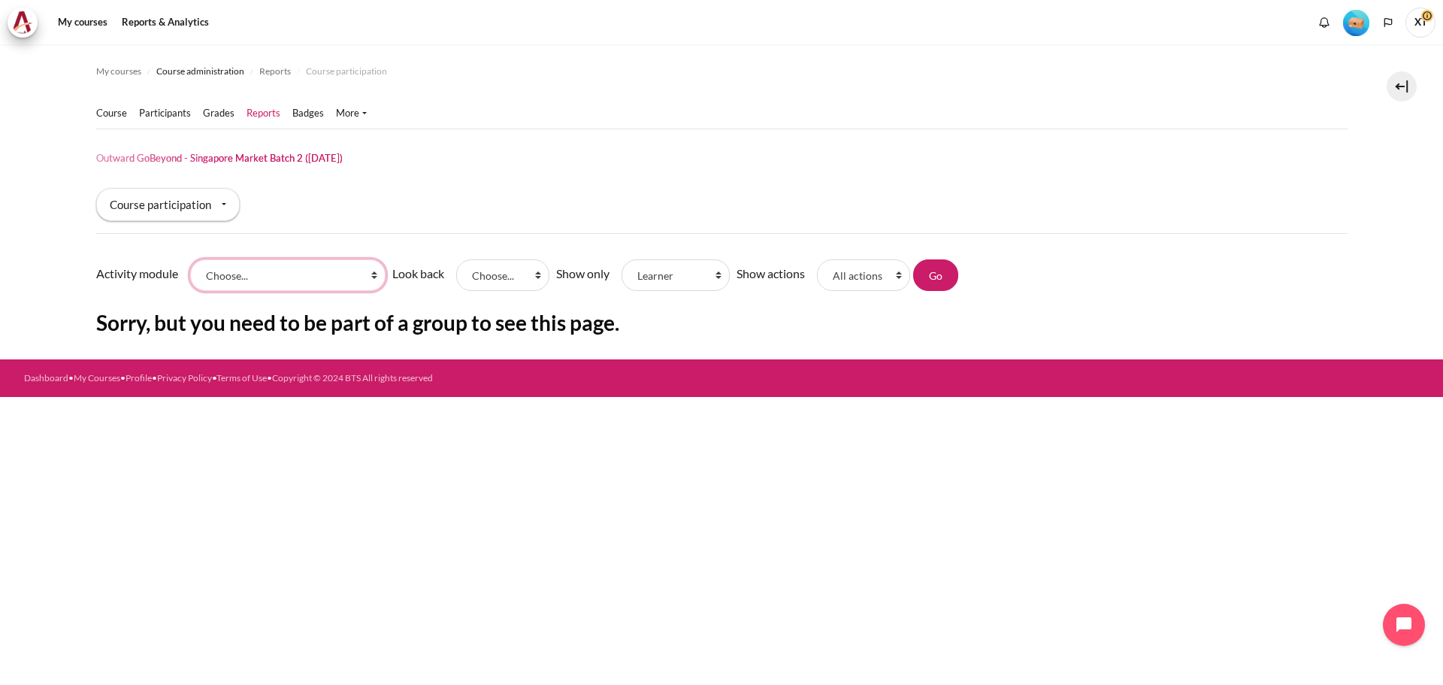
click at [250, 280] on select "Choose... STAR Impact Story Video Submission Level 1 Certificate Level 2 Certif…" at bounding box center [287, 275] width 195 height 32
click at [404, 201] on div "Report type Course participation Activity report Course participation Activity …" at bounding box center [721, 210] width 1251 height 45
click at [189, 211] on div "Course participation" at bounding box center [168, 204] width 144 height 33
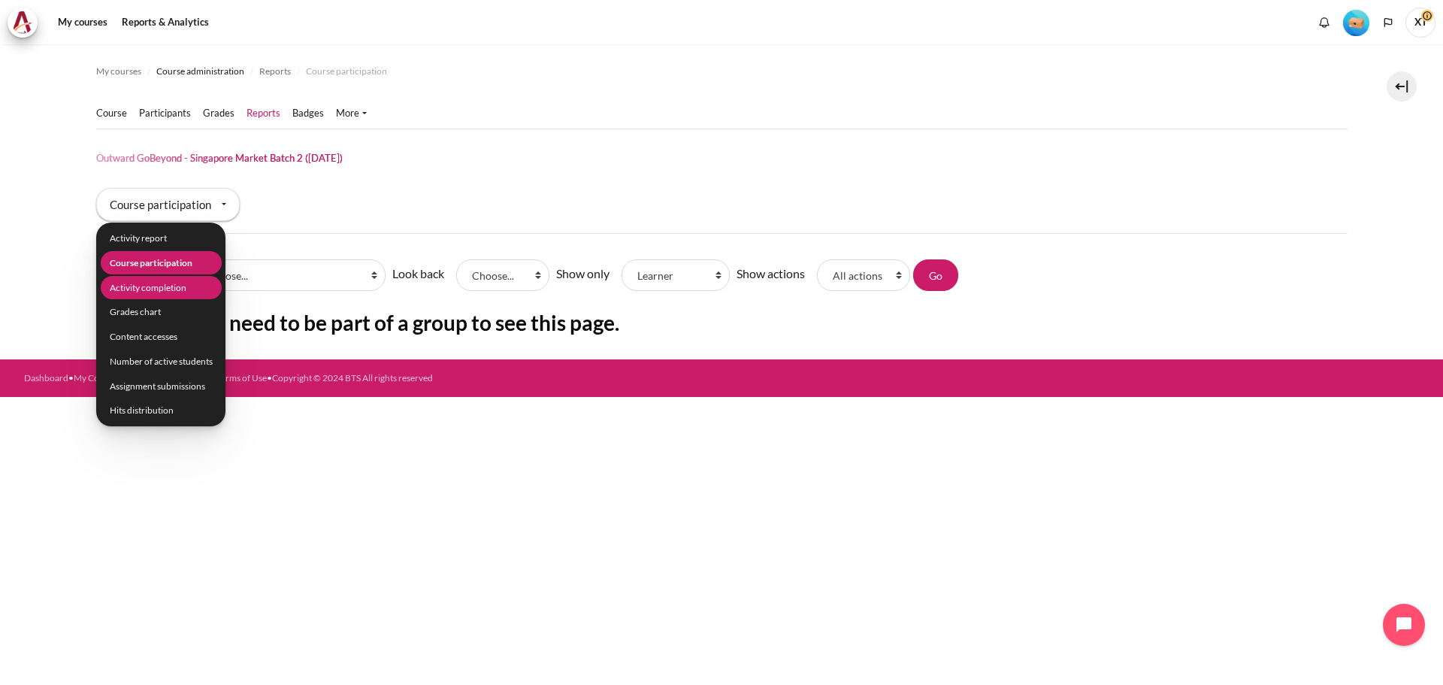
click at [168, 286] on li "Activity completion" at bounding box center [160, 287] width 121 height 23
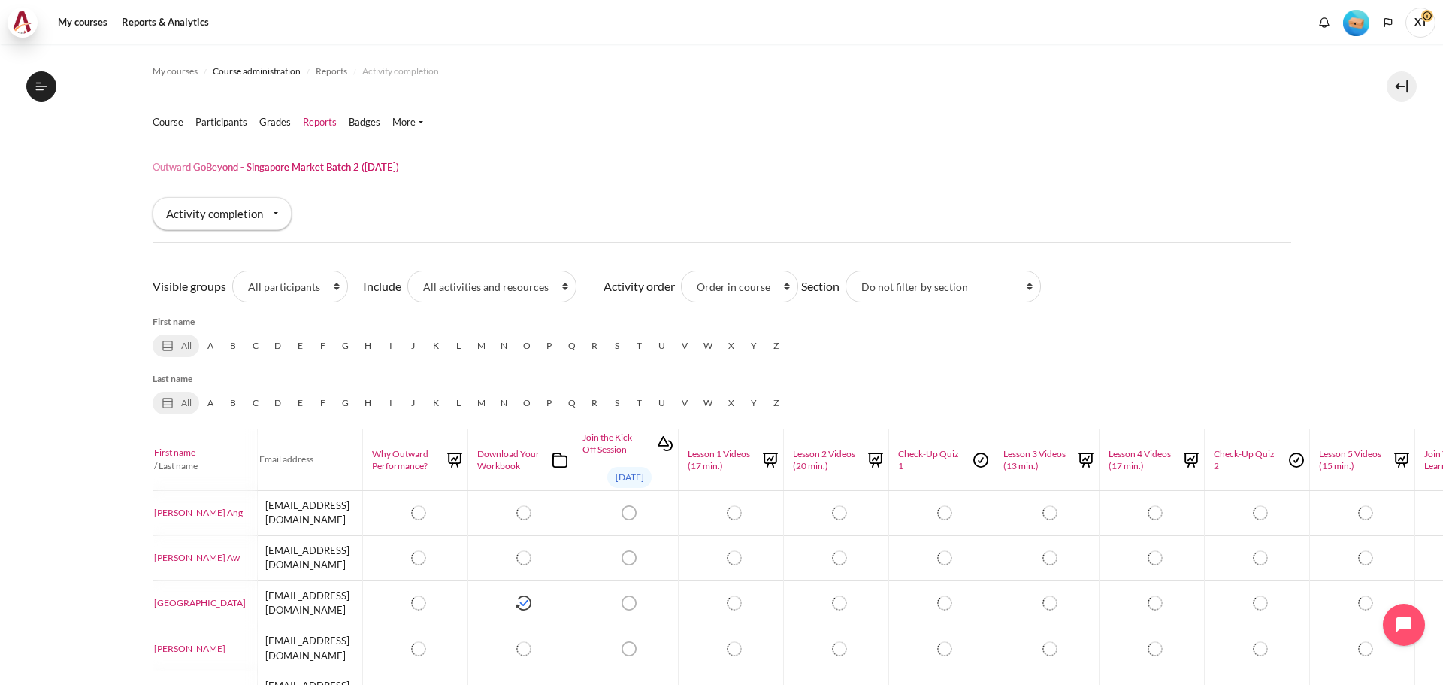
click at [23, 21] on img at bounding box center [22, 22] width 21 height 23
